Goal: Transaction & Acquisition: Purchase product/service

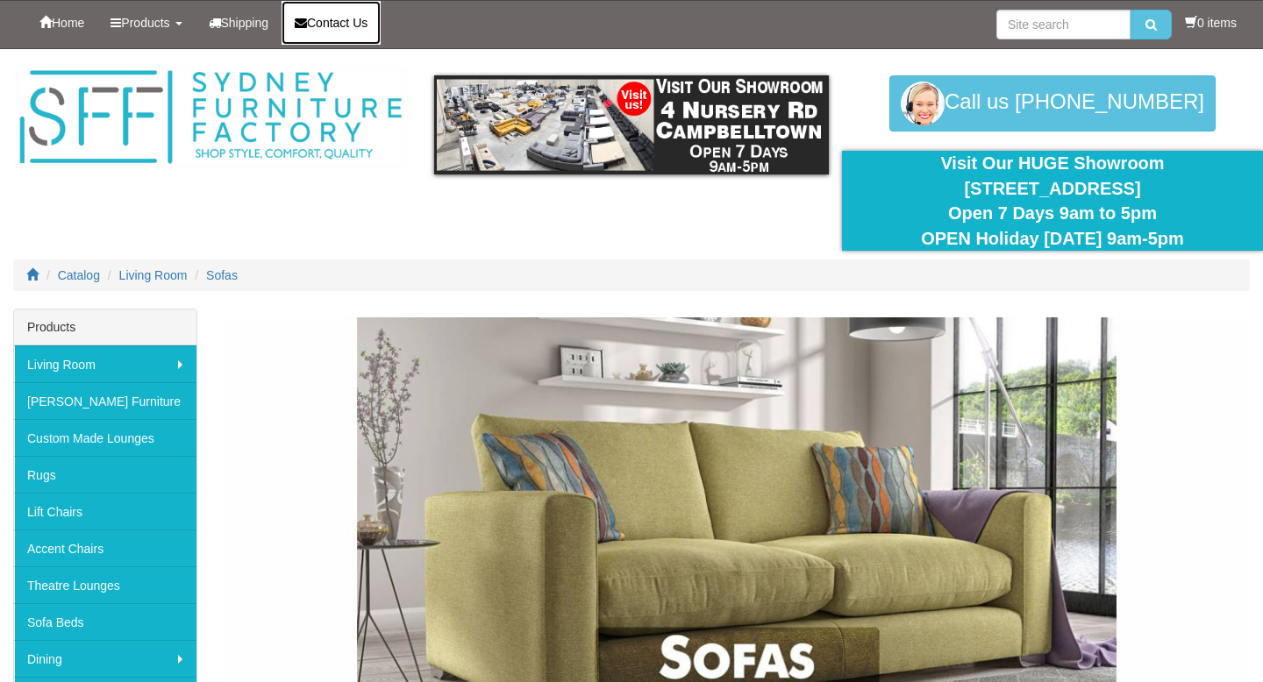
click at [360, 18] on span "Contact Us" at bounding box center [337, 23] width 61 height 14
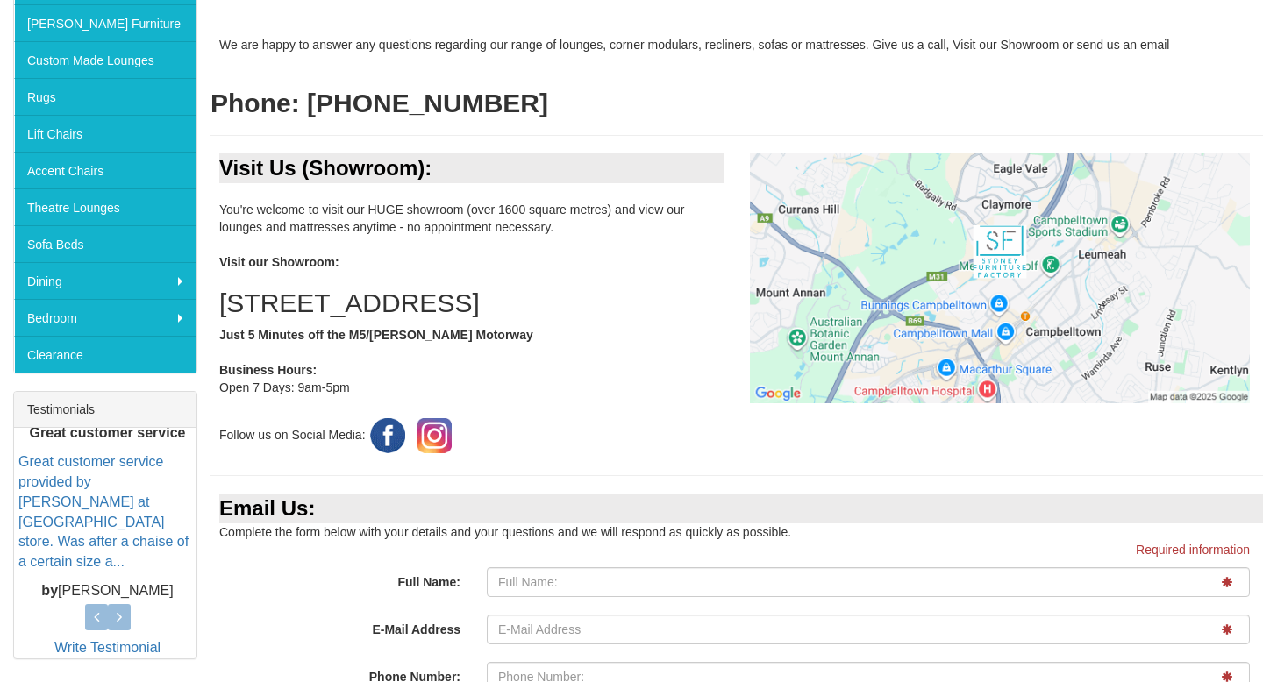
scroll to position [351, 0]
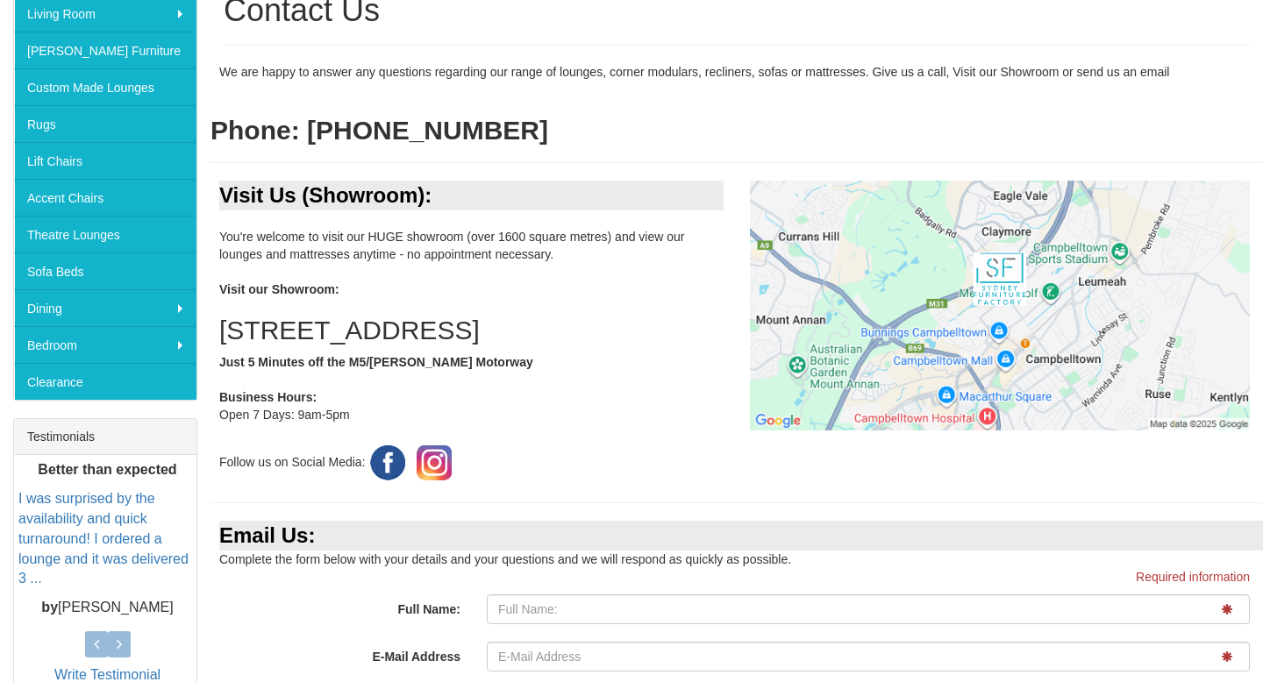
click at [938, 473] on div "Visit Us (Showroom): You're welcome to visit our HUGE showroom (over 1600 squar…" at bounding box center [737, 333] width 1053 height 304
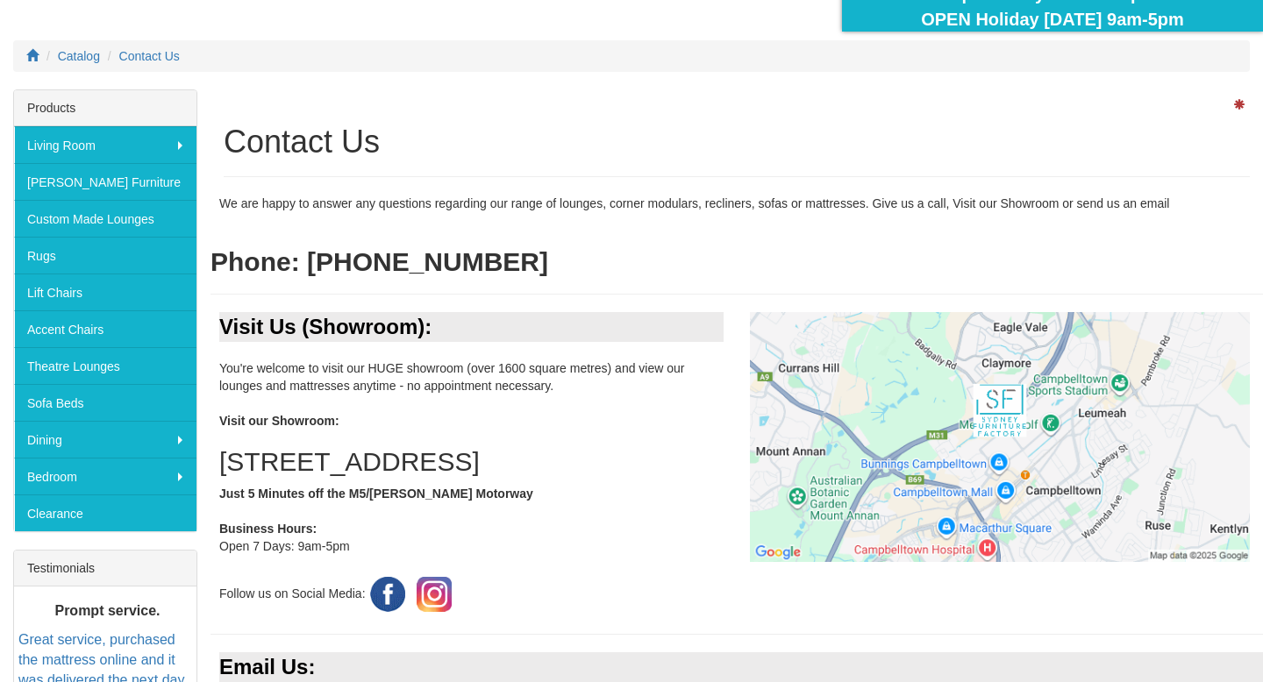
scroll to position [246, 0]
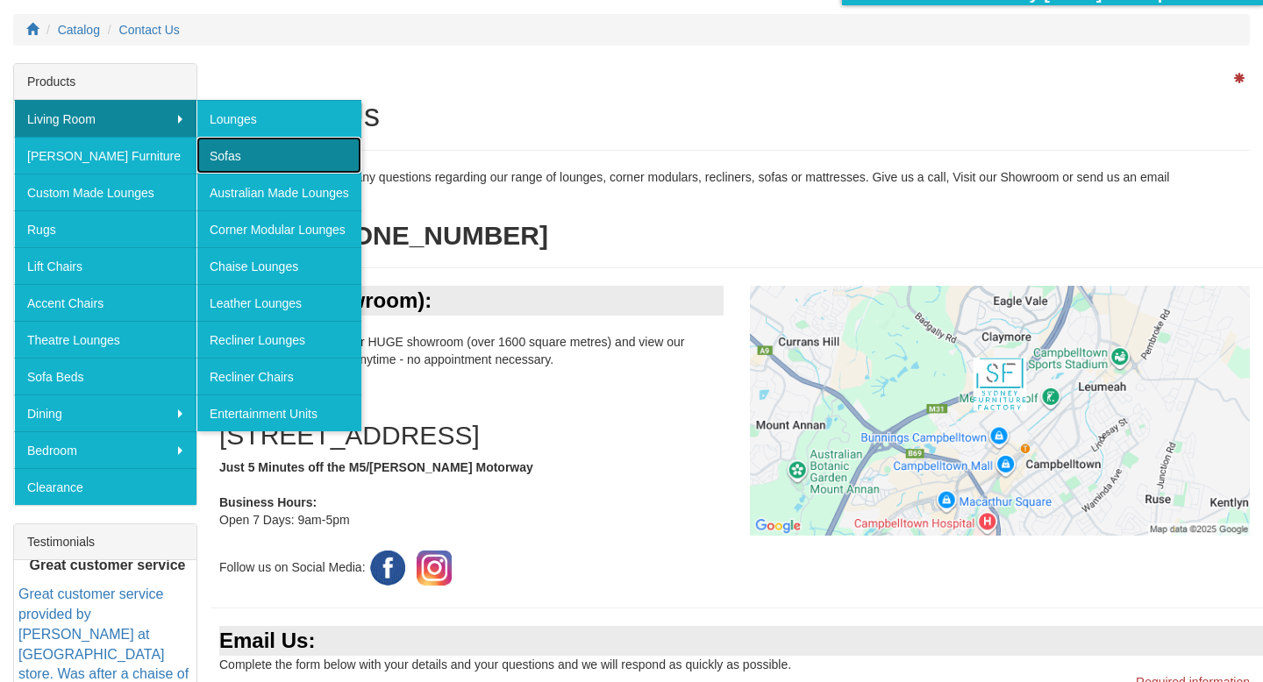
click at [223, 154] on link "Sofas" at bounding box center [278, 155] width 165 height 37
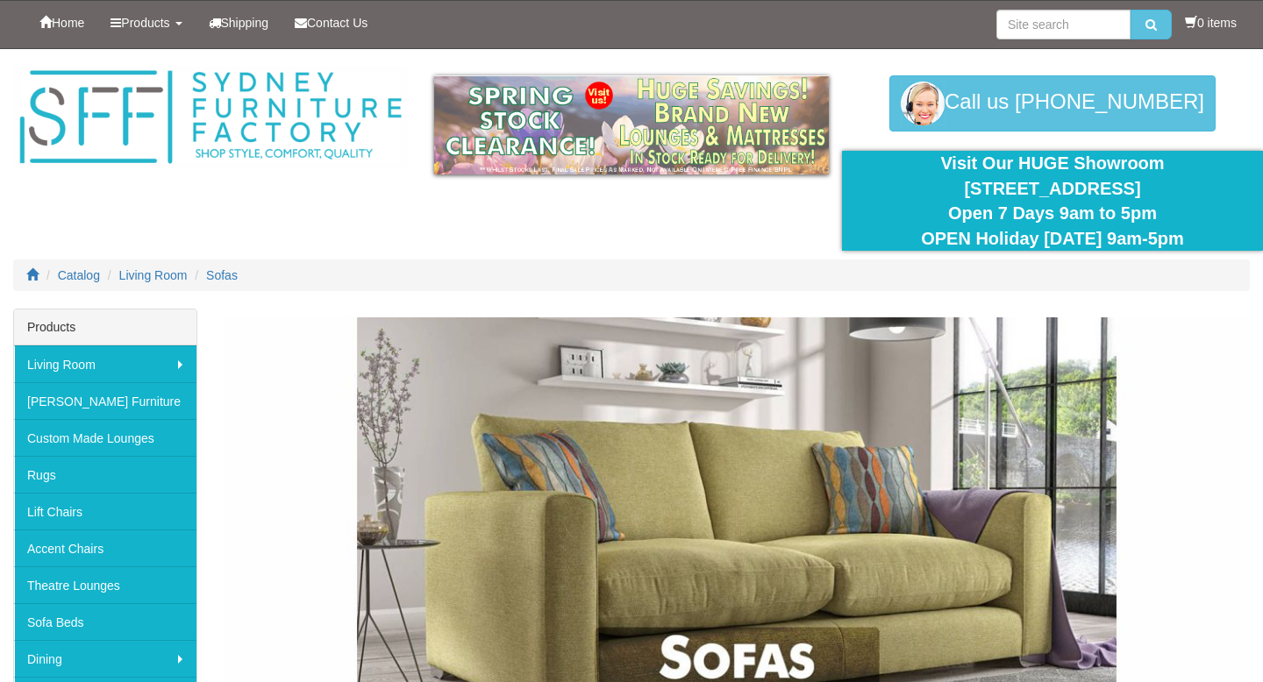
click at [1142, 546] on img at bounding box center [737, 532] width 1026 height 428
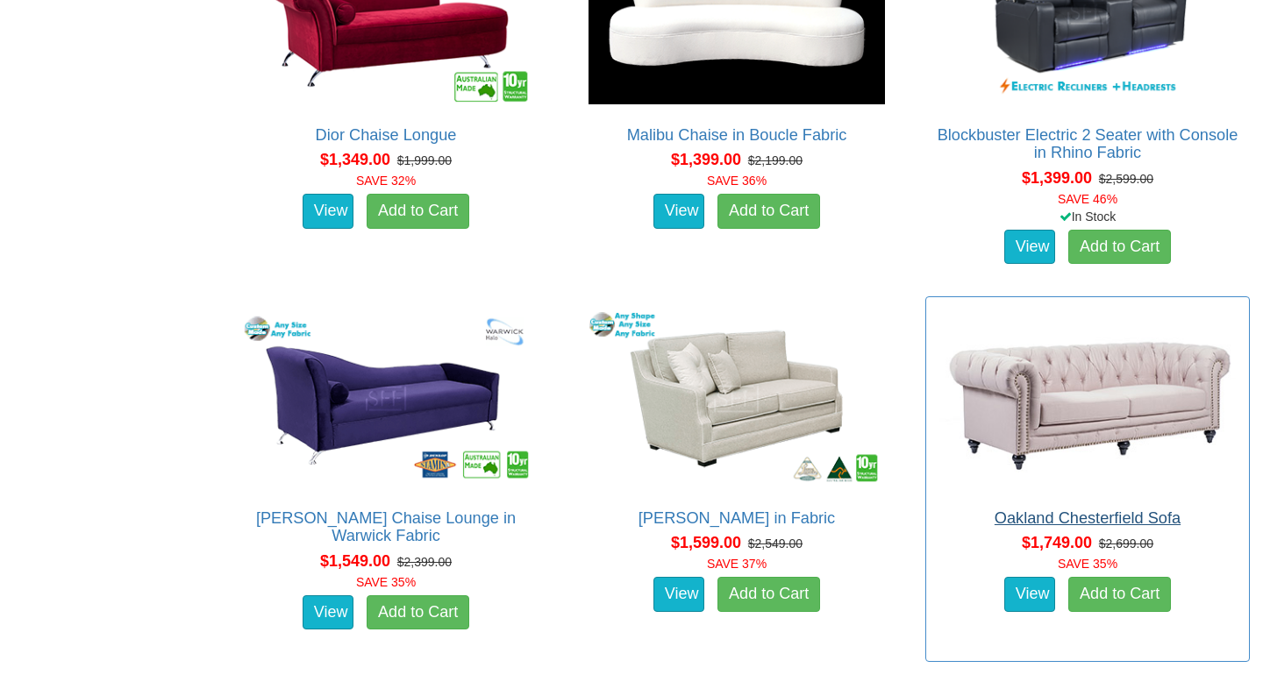
scroll to position [2421, 0]
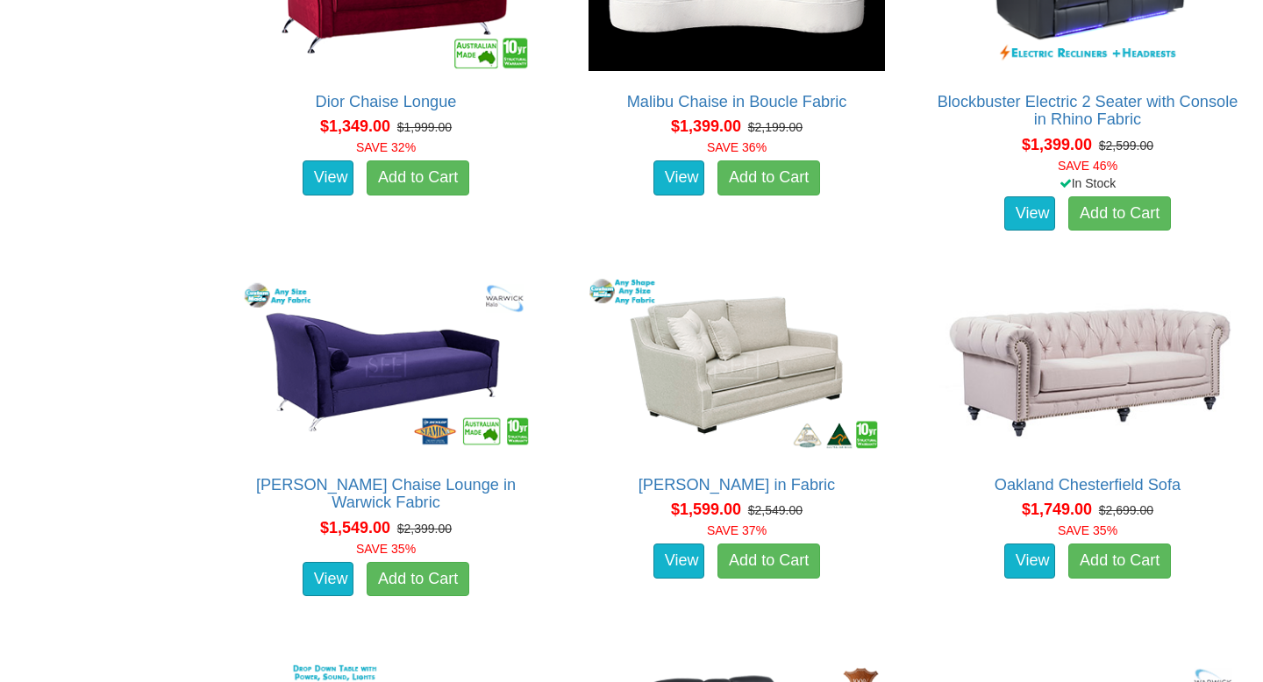
click at [143, 570] on div "Sofas Even More Choice In Store! Visit 4 Nursery Rd, Campbelltown Open 7 Days A…" at bounding box center [631, 443] width 1263 height 5110
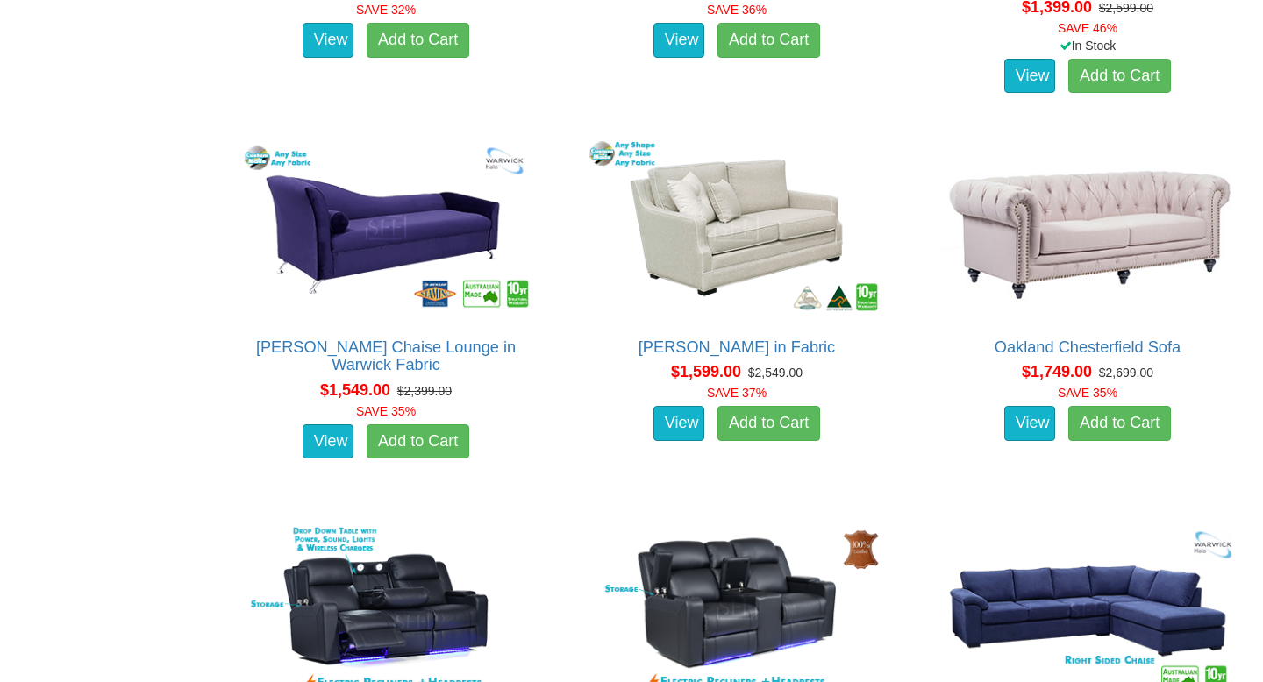
scroll to position [2561, 0]
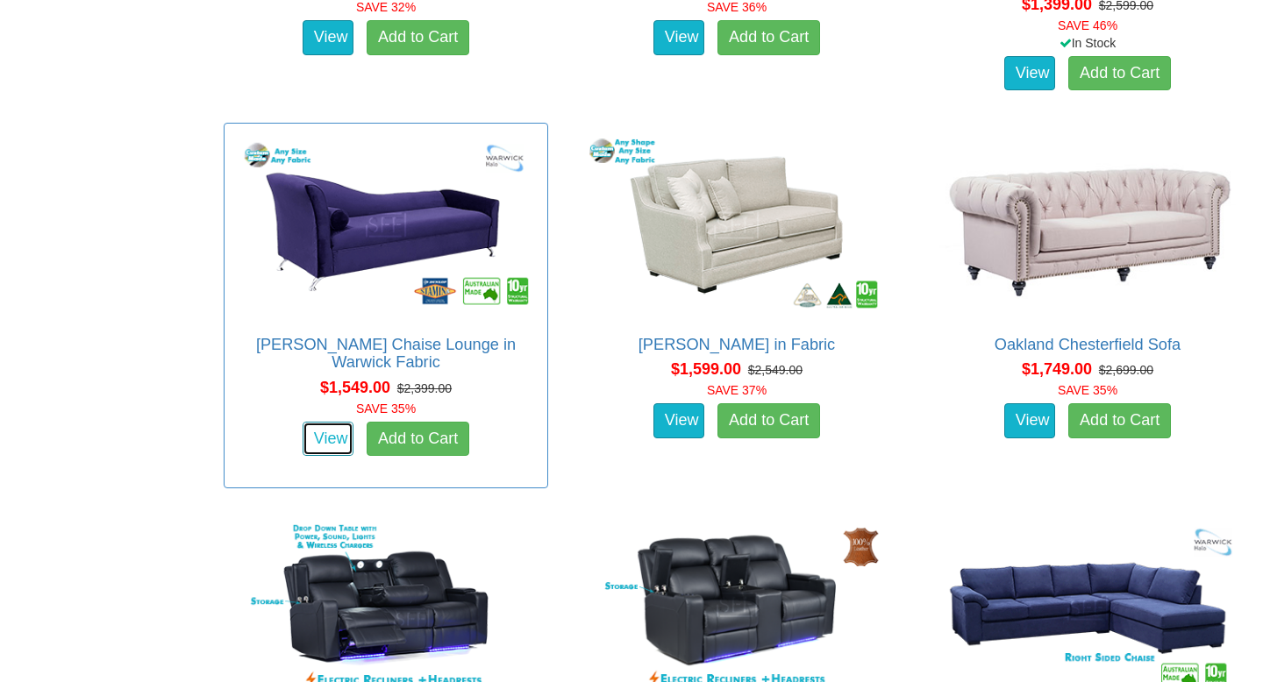
click at [331, 422] on link "View" at bounding box center [328, 439] width 51 height 35
